Goal: Task Accomplishment & Management: Complete application form

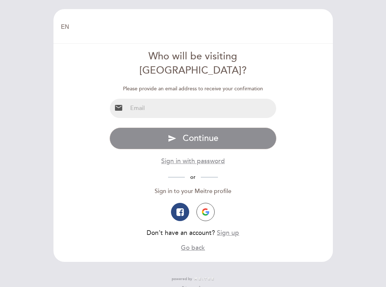
click at [166, 99] on input "email" at bounding box center [201, 108] width 149 height 19
type input "[EMAIL_ADDRESS][DOMAIN_NAME]"
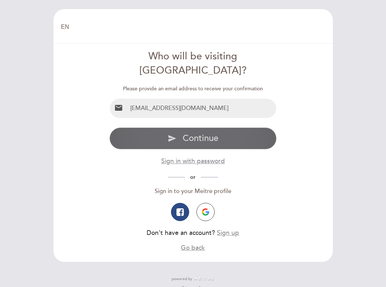
click at [185, 133] on span "Continue" at bounding box center [201, 138] width 36 height 11
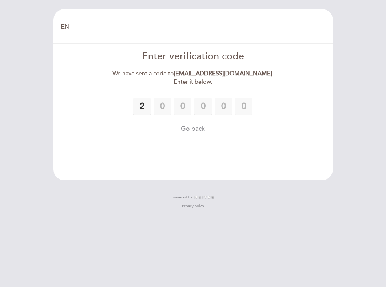
type input "2"
type input "8"
type input "2"
type input "9"
type input "3"
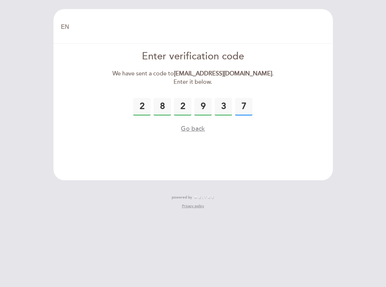
type input "7"
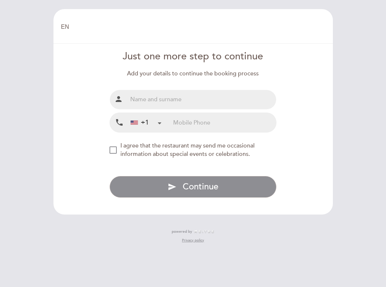
click at [165, 99] on input "text" at bounding box center [201, 99] width 149 height 19
type input "[PERSON_NAME]"
click at [163, 123] on div "+1" at bounding box center [146, 122] width 36 height 19
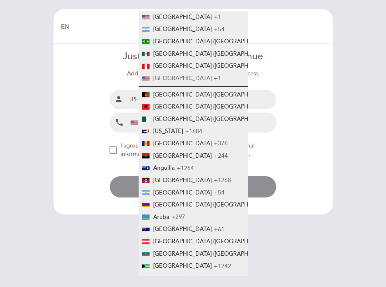
click at [169, 80] on span "[GEOGRAPHIC_DATA]" at bounding box center [182, 78] width 59 height 7
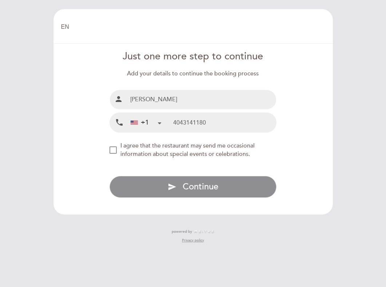
type input "4043141180"
click at [114, 151] on div "NEW_MODAL_AGREE_RESTAURANT_SEND_OCCASIONAL_INFO" at bounding box center [113, 149] width 7 height 7
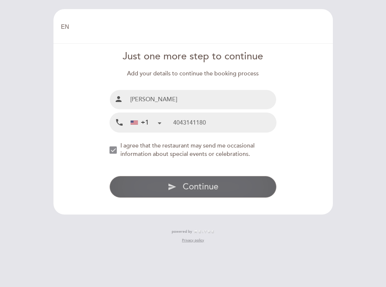
click at [150, 183] on button "send Continue" at bounding box center [193, 187] width 167 height 22
